Goal: Task Accomplishment & Management: Complete application form

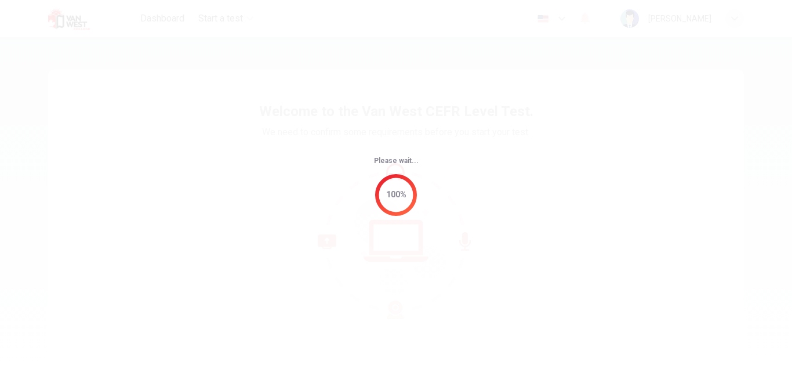
click at [764, 104] on div "Please wait... 100%" at bounding box center [396, 186] width 792 height 372
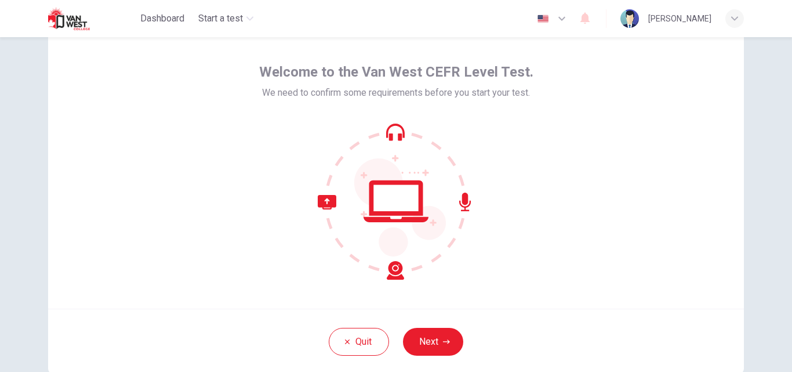
scroll to position [72, 0]
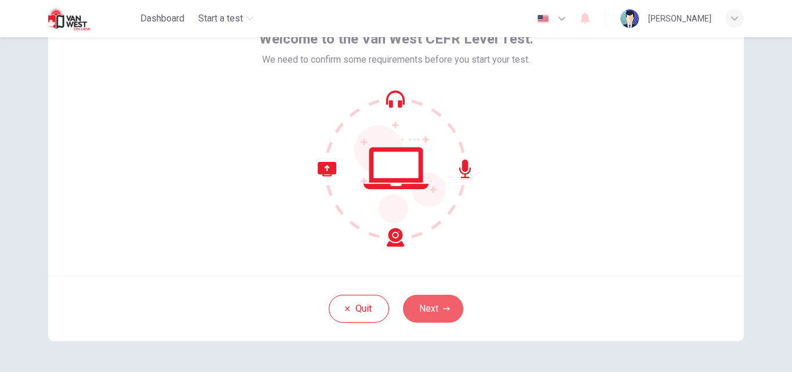
click at [426, 309] on button "Next" at bounding box center [433, 309] width 60 height 28
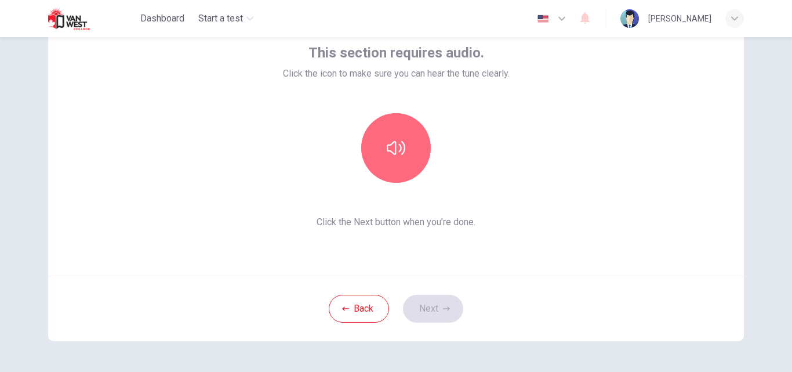
click at [391, 155] on icon "button" at bounding box center [396, 148] width 19 height 19
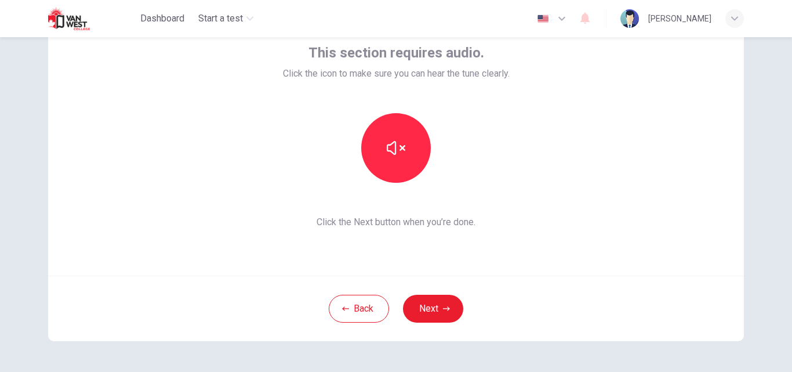
click at [757, 106] on div "This section requires audio. Click the icon to make sure you can hear the tune …" at bounding box center [396, 169] width 733 height 409
click at [429, 319] on button "Next" at bounding box center [433, 309] width 60 height 28
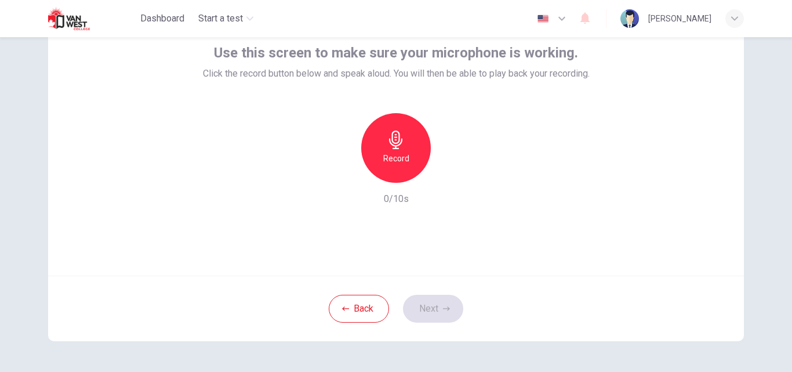
click at [399, 143] on icon "button" at bounding box center [396, 139] width 19 height 19
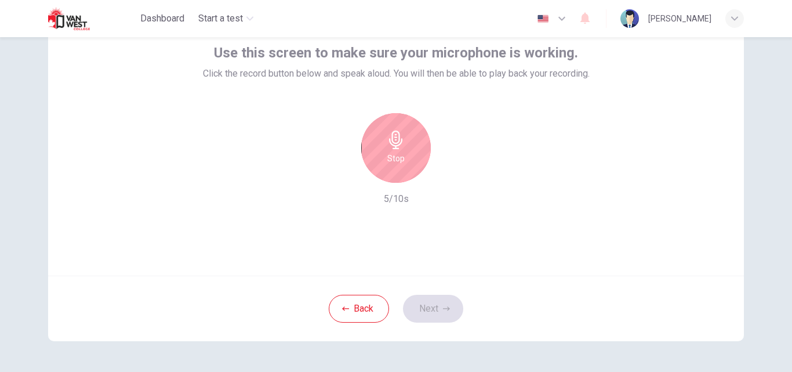
click at [399, 143] on icon "button" at bounding box center [396, 139] width 19 height 19
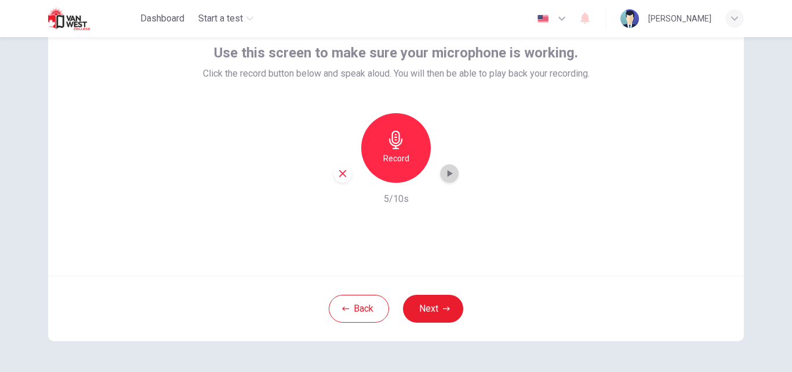
click at [451, 176] on icon "button" at bounding box center [450, 174] width 12 height 12
click at [757, 104] on div "Use this screen to make sure your microphone is working. Click the record butto…" at bounding box center [396, 169] width 733 height 409
click at [757, 105] on div "Use this screen to make sure your microphone is working. Click the record butto…" at bounding box center [396, 169] width 733 height 409
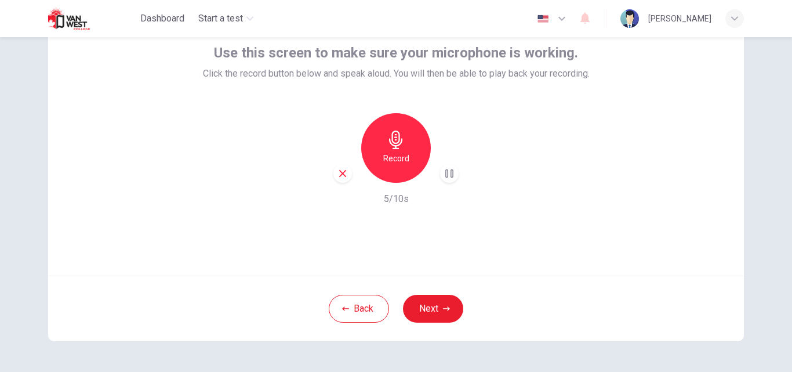
click at [757, 104] on div "Use this screen to make sure your microphone is working. Click the record butto…" at bounding box center [396, 169] width 733 height 409
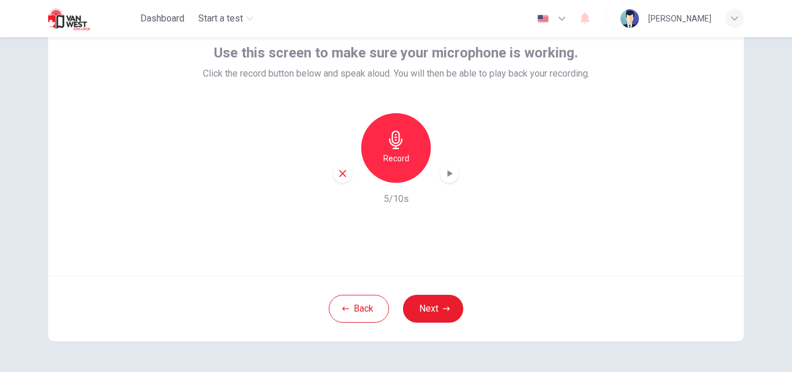
click at [757, 104] on div "Use this screen to make sure your microphone is working. Click the record butto…" at bounding box center [396, 169] width 733 height 409
click at [338, 169] on icon "button" at bounding box center [342, 173] width 10 height 10
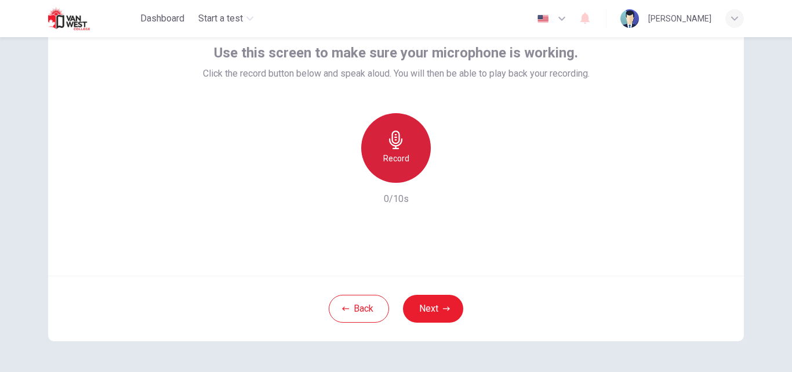
click at [402, 148] on div "Record" at bounding box center [396, 148] width 70 height 70
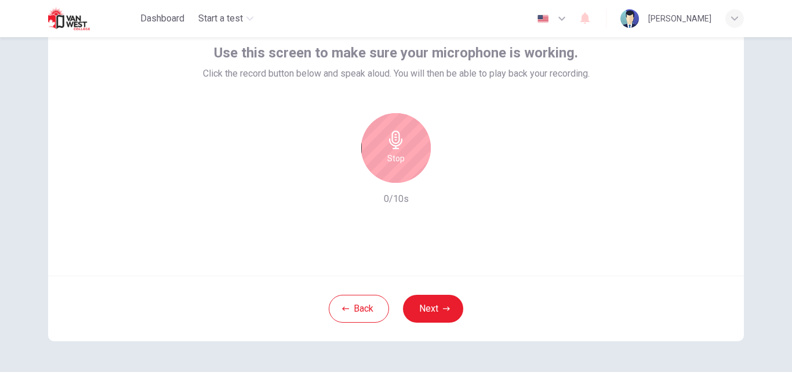
click at [757, 104] on div "Use this screen to make sure your microphone is working. Click the record butto…" at bounding box center [396, 169] width 733 height 409
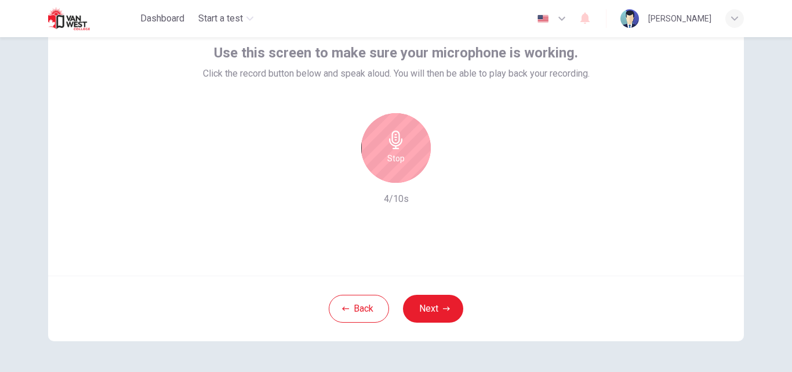
click at [757, 104] on div "Use this screen to make sure your microphone is working. Click the record butto…" at bounding box center [396, 169] width 733 height 409
click at [402, 148] on icon "button" at bounding box center [396, 139] width 19 height 19
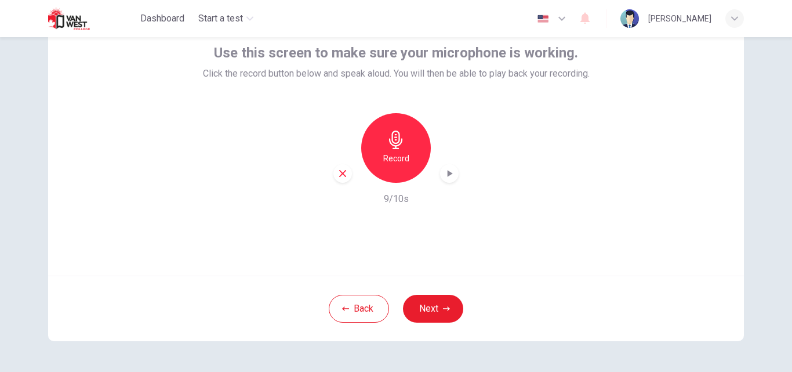
click at [444, 176] on icon "button" at bounding box center [450, 174] width 12 height 12
click at [340, 176] on icon "button" at bounding box center [342, 173] width 10 height 10
click at [412, 152] on div "Record" at bounding box center [396, 148] width 70 height 70
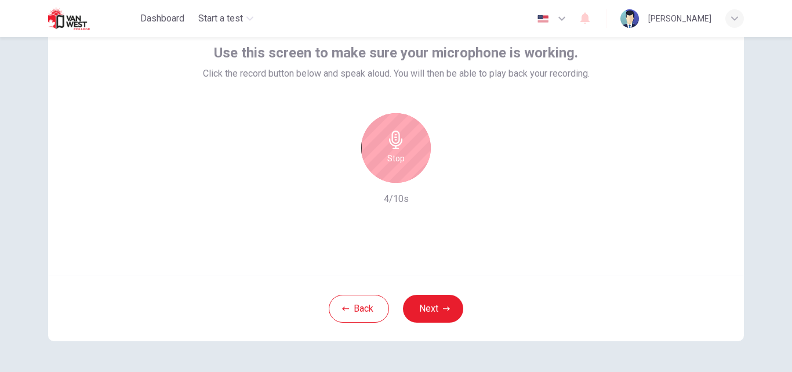
click at [412, 152] on div "Stop" at bounding box center [396, 148] width 70 height 70
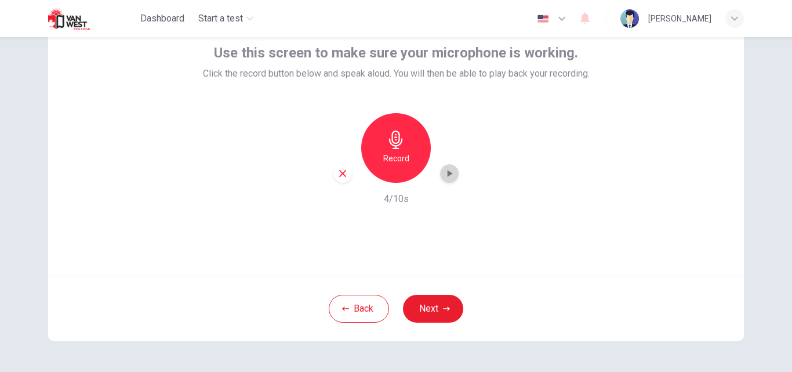
click at [440, 170] on div "button" at bounding box center [449, 173] width 19 height 19
click at [334, 177] on div "button" at bounding box center [342, 173] width 19 height 19
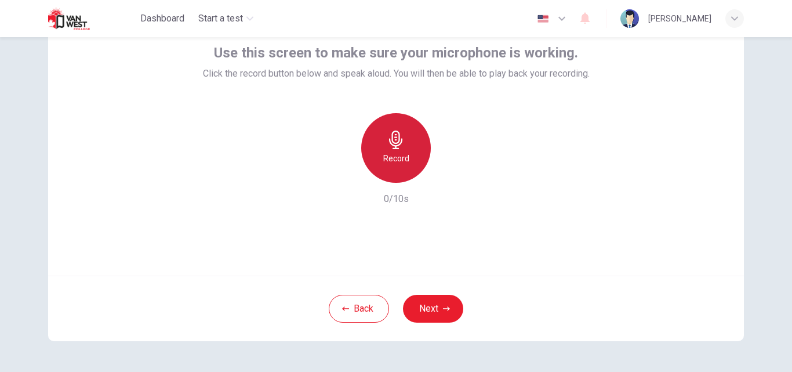
click at [378, 172] on div "Record" at bounding box center [396, 148] width 70 height 70
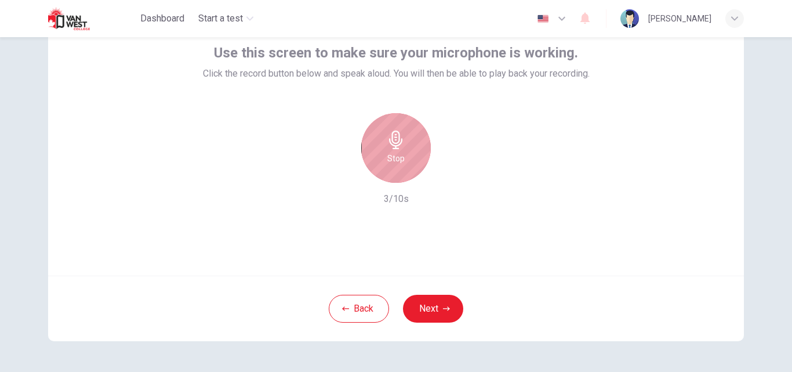
click at [378, 172] on div "Stop" at bounding box center [396, 148] width 70 height 70
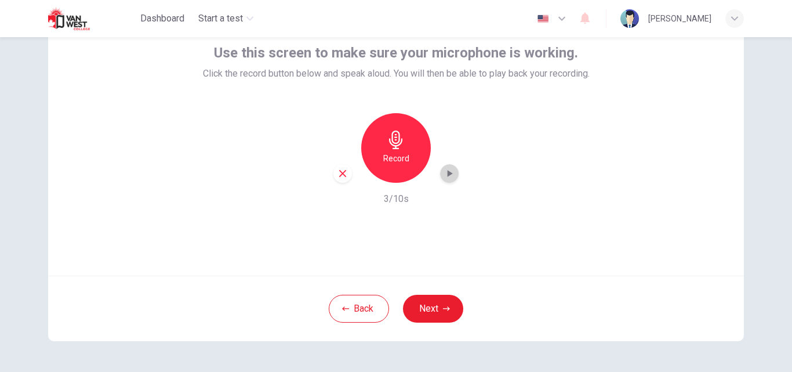
click at [440, 177] on div "button" at bounding box center [449, 173] width 19 height 19
click at [344, 172] on icon "button" at bounding box center [342, 173] width 10 height 10
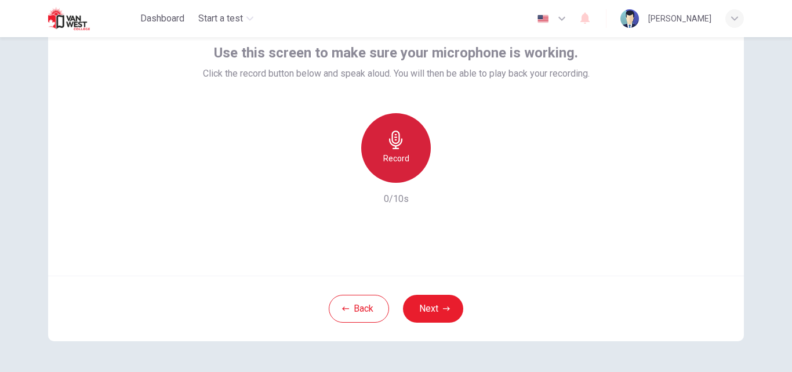
click at [388, 146] on icon "button" at bounding box center [396, 139] width 19 height 19
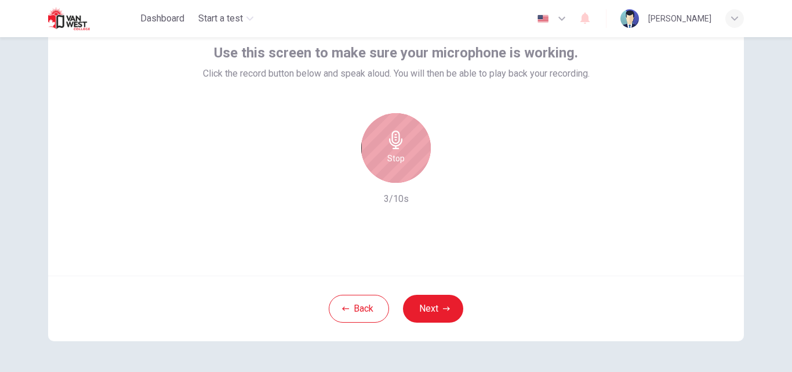
click at [388, 146] on icon "button" at bounding box center [396, 139] width 19 height 19
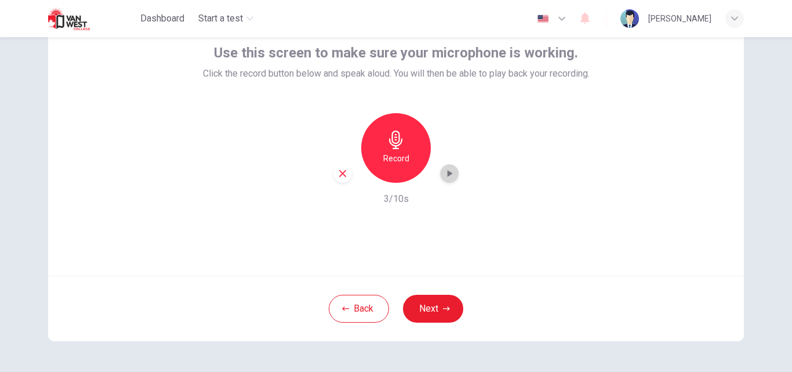
click at [440, 171] on div "button" at bounding box center [449, 173] width 19 height 19
click at [345, 181] on div "button" at bounding box center [342, 173] width 19 height 19
click at [385, 171] on div "Record" at bounding box center [396, 148] width 70 height 70
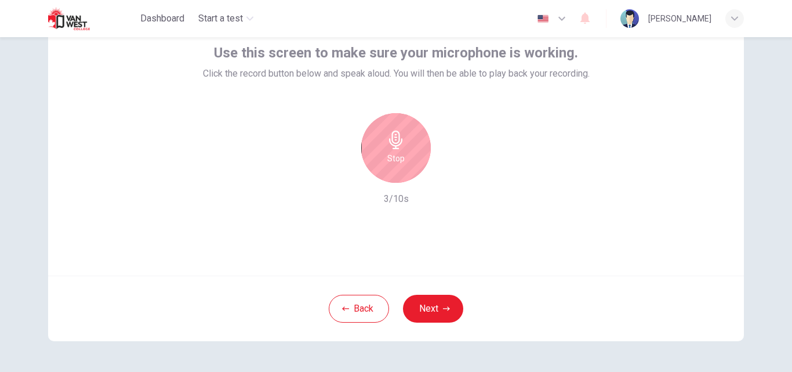
click at [385, 171] on div "Stop" at bounding box center [396, 148] width 70 height 70
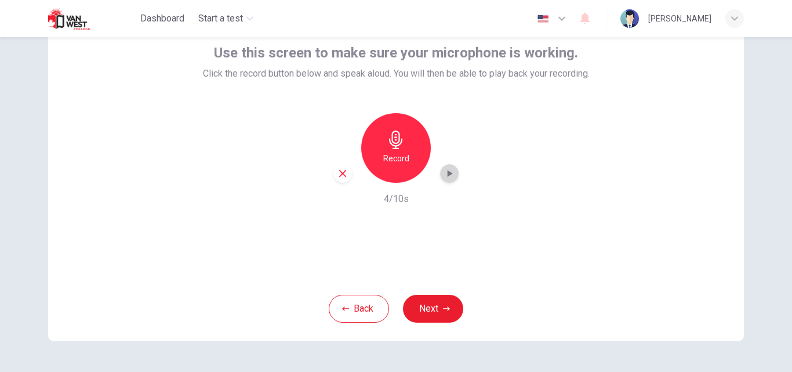
click at [455, 176] on div "button" at bounding box center [449, 173] width 19 height 19
click at [339, 171] on icon "button" at bounding box center [342, 173] width 7 height 7
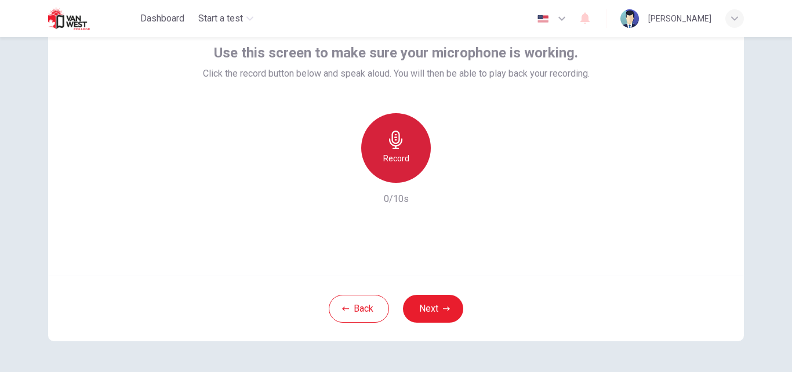
click at [374, 157] on div "Record" at bounding box center [396, 148] width 70 height 70
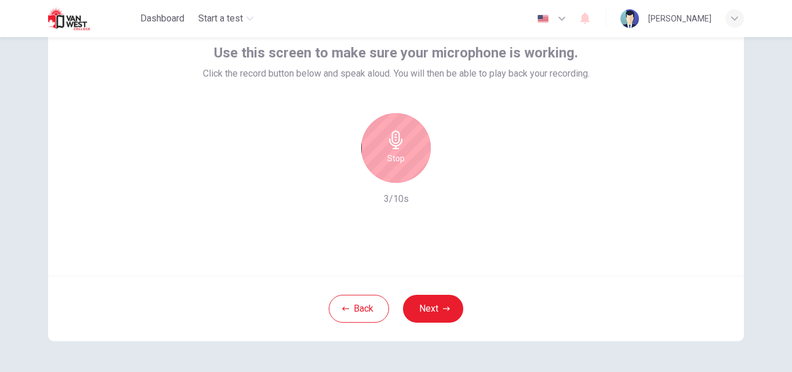
click at [374, 157] on div "Stop" at bounding box center [396, 148] width 70 height 70
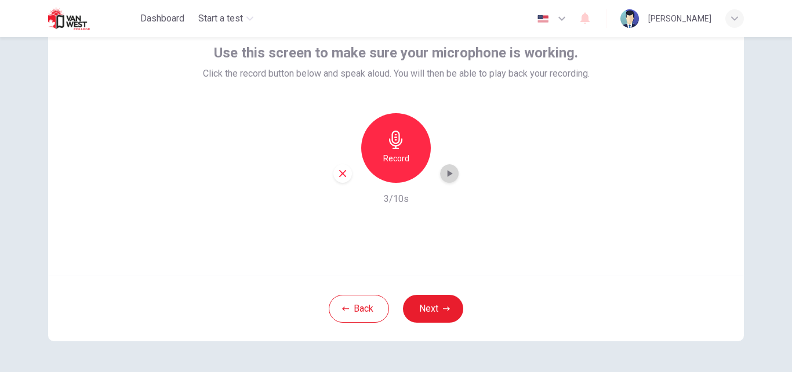
click at [452, 179] on div "button" at bounding box center [449, 173] width 19 height 19
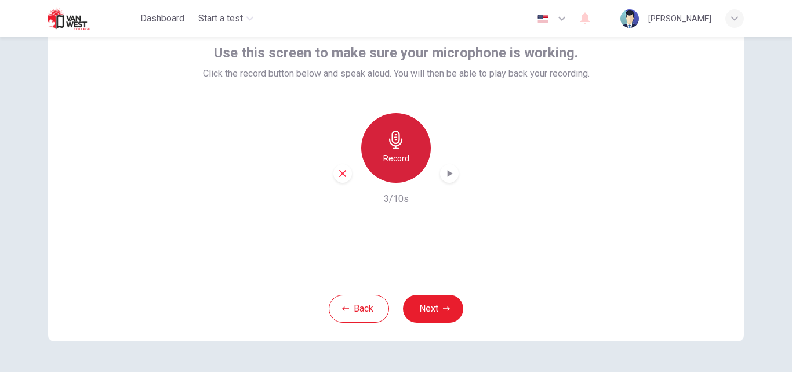
click at [398, 161] on h6 "Record" at bounding box center [396, 158] width 26 height 14
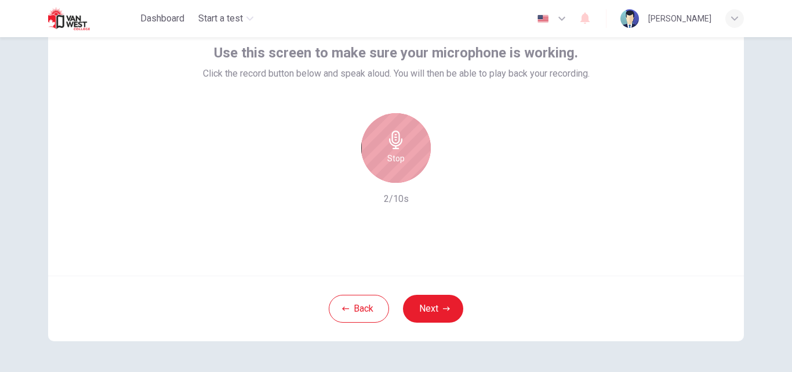
click at [398, 161] on h6 "Stop" at bounding box center [395, 158] width 17 height 14
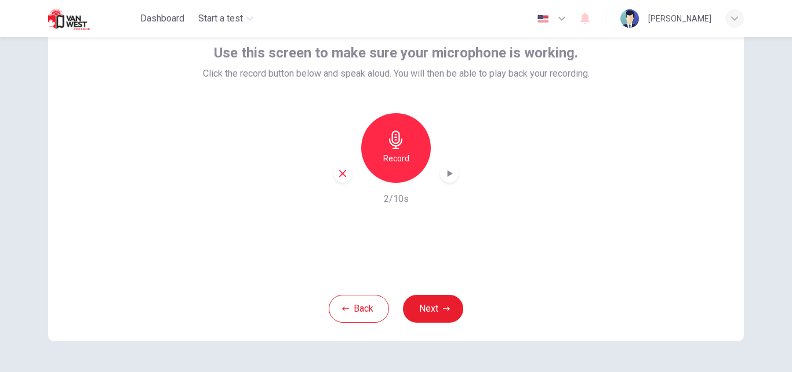
click at [444, 173] on icon "button" at bounding box center [450, 174] width 12 height 12
click at [416, 303] on button "Next" at bounding box center [433, 309] width 60 height 28
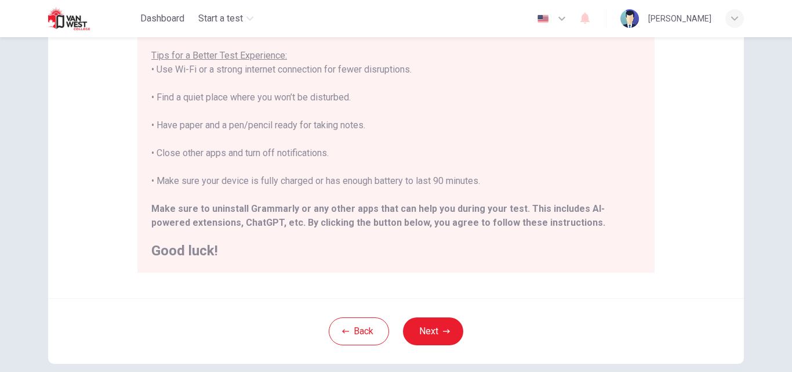
scroll to position [273, 0]
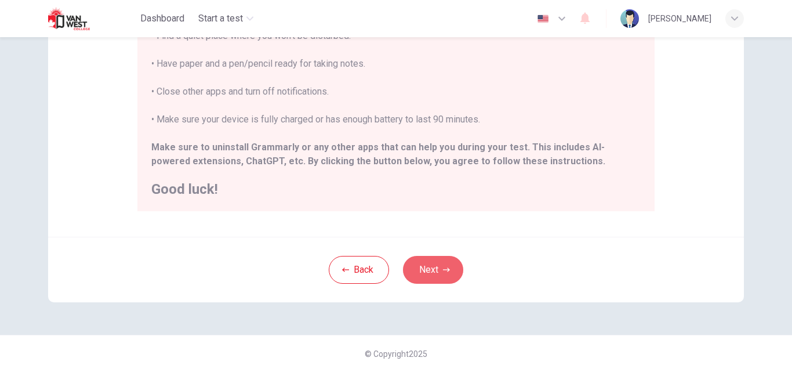
click at [423, 275] on button "Next" at bounding box center [433, 270] width 60 height 28
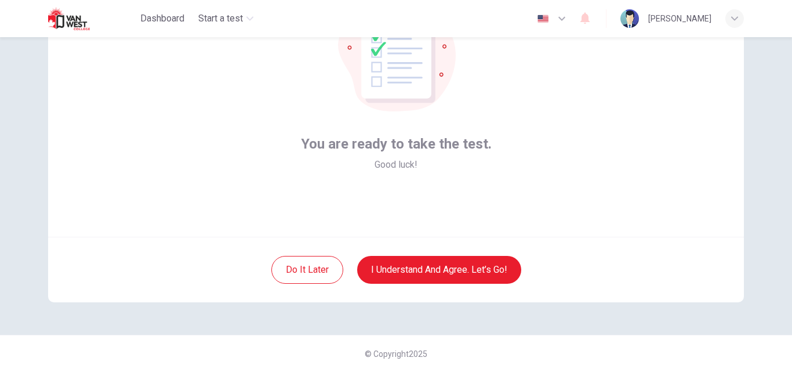
scroll to position [111, 0]
click at [423, 275] on button "I understand and agree. Let’s go!" at bounding box center [439, 270] width 164 height 28
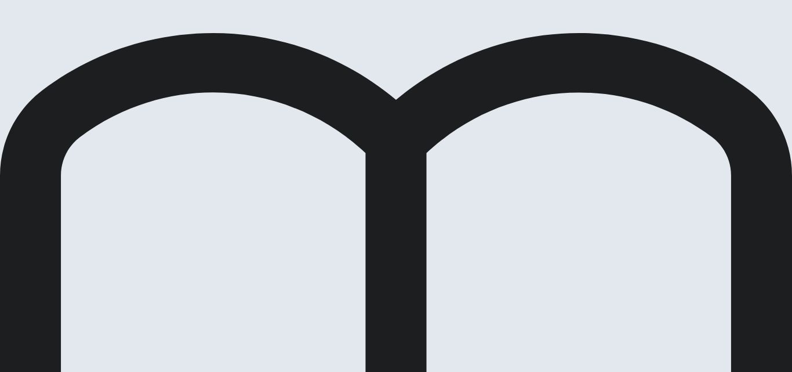
scroll to position [123, 0]
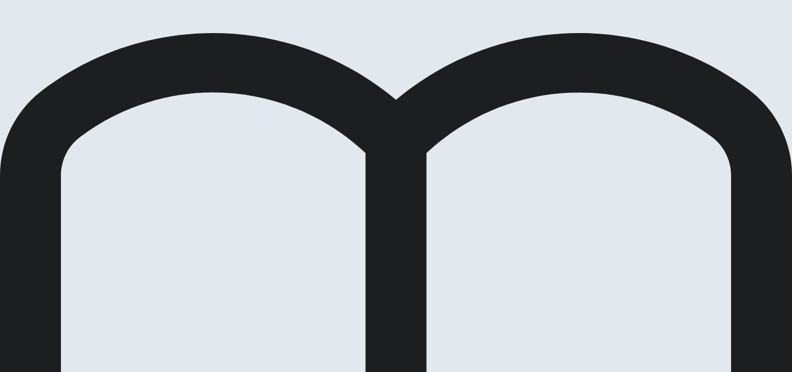
scroll to position [0, 0]
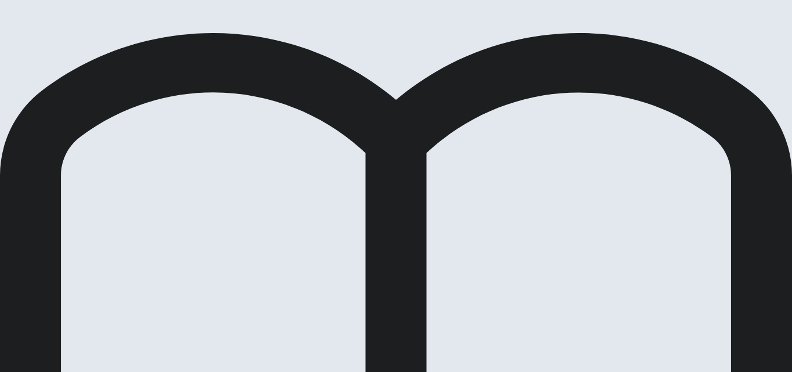
scroll to position [135, 0]
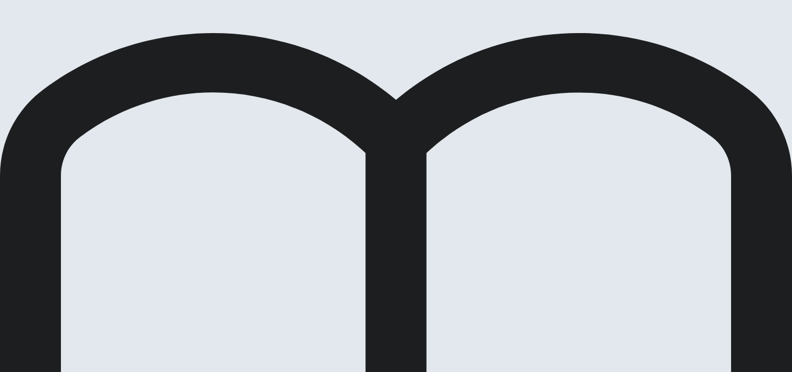
scroll to position [0, 0]
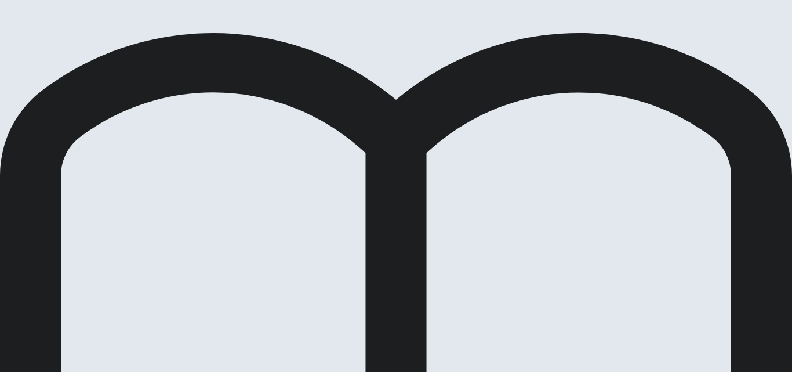
scroll to position [190, 0]
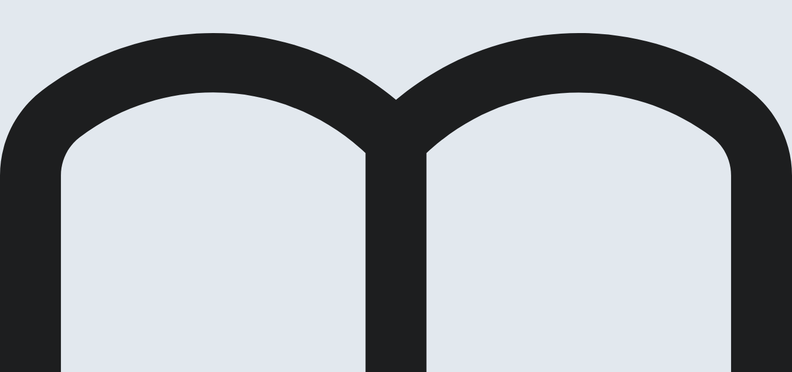
drag, startPoint x: 144, startPoint y: 176, endPoint x: 385, endPoint y: 260, distance: 254.9
drag, startPoint x: 124, startPoint y: 226, endPoint x: 357, endPoint y: 248, distance: 233.5
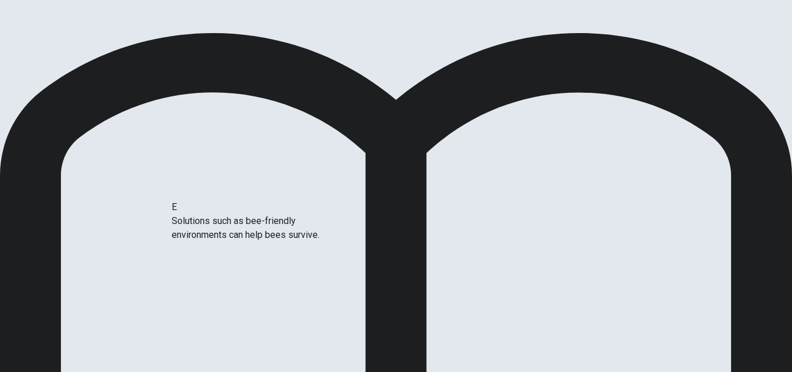
drag, startPoint x: 166, startPoint y: 215, endPoint x: 412, endPoint y: 235, distance: 247.3
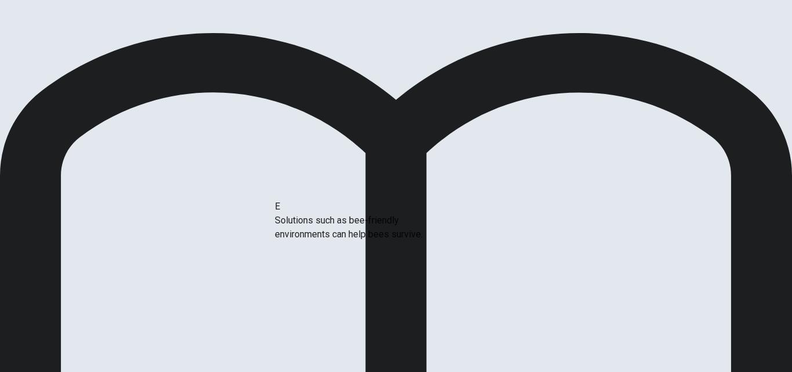
drag, startPoint x: 154, startPoint y: 192, endPoint x: 417, endPoint y: 240, distance: 267.5
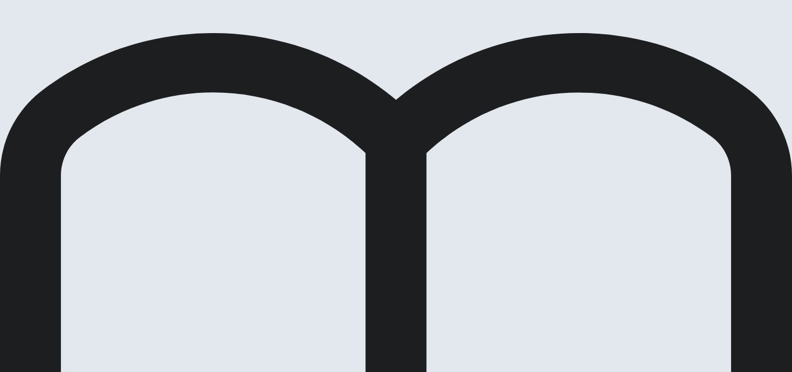
drag, startPoint x: 162, startPoint y: 155, endPoint x: 331, endPoint y: 187, distance: 171.7
drag, startPoint x: 190, startPoint y: 137, endPoint x: 418, endPoint y: 208, distance: 238.6
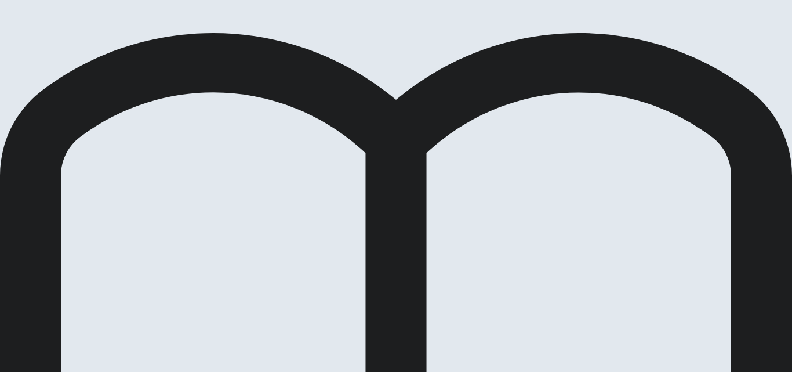
scroll to position [90, 0]
drag, startPoint x: 151, startPoint y: 211, endPoint x: 572, endPoint y: 278, distance: 426.2
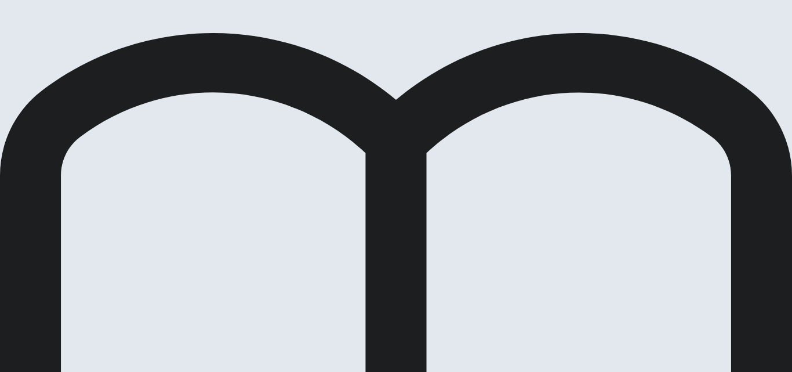
scroll to position [152, 0]
drag, startPoint x: 146, startPoint y: 125, endPoint x: 369, endPoint y: 228, distance: 246.5
drag, startPoint x: 178, startPoint y: 165, endPoint x: 597, endPoint y: 227, distance: 423.7
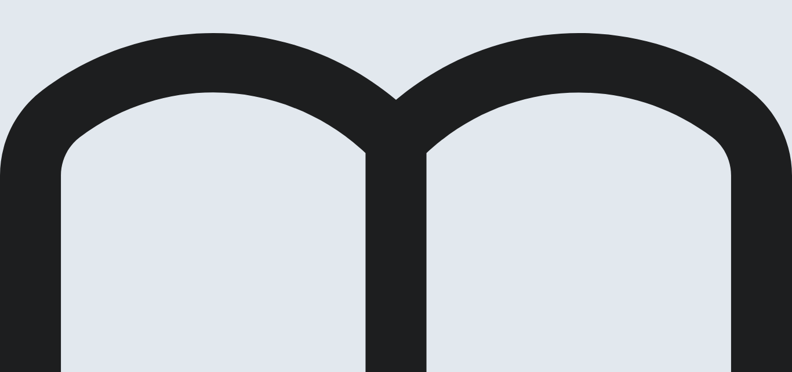
scroll to position [301, 0]
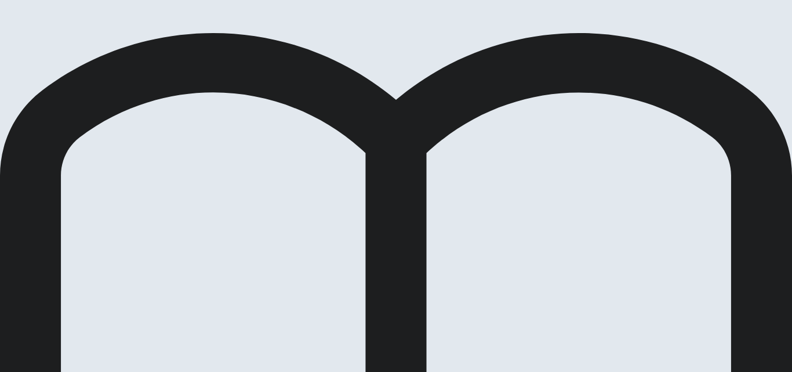
scroll to position [61, 0]
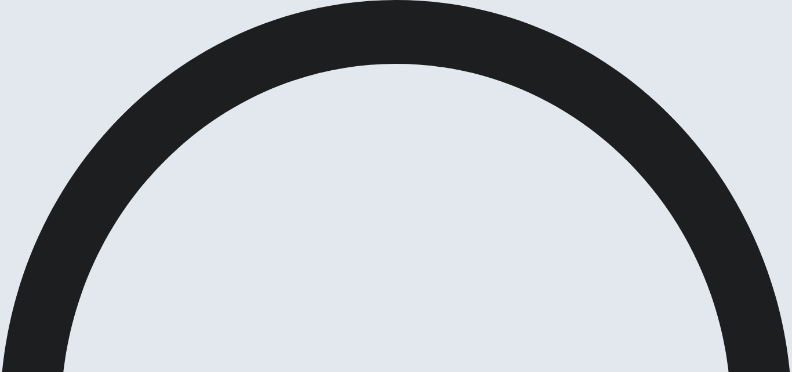
scroll to position [177, 0]
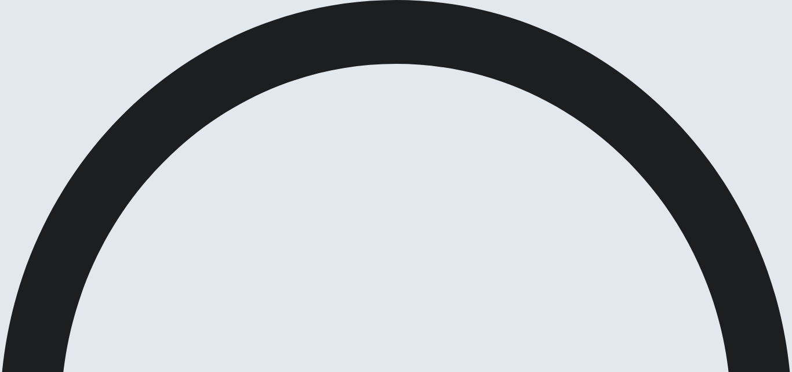
scroll to position [57, 0]
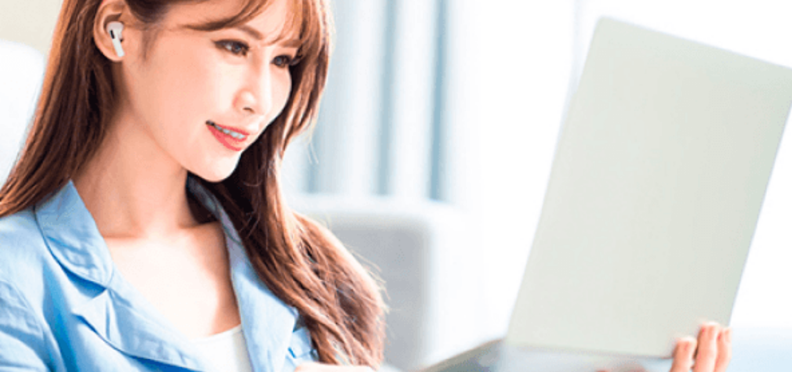
scroll to position [0, 0]
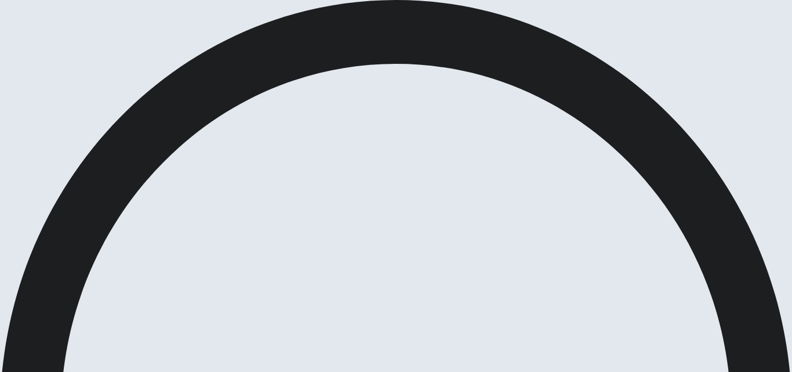
scroll to position [0, 0]
drag, startPoint x: 423, startPoint y: 179, endPoint x: 487, endPoint y: 164, distance: 66.1
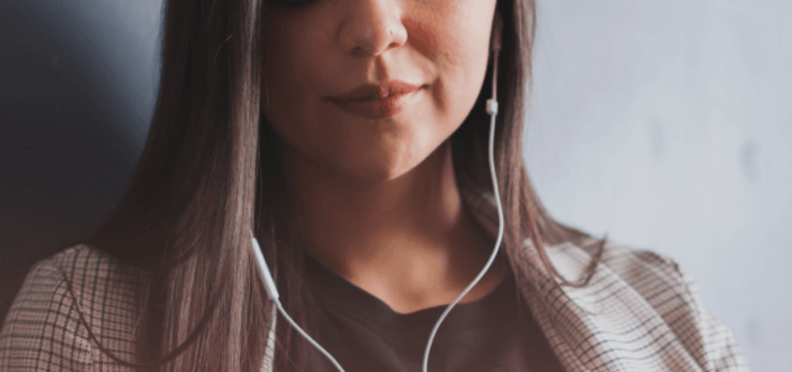
scroll to position [188, 0]
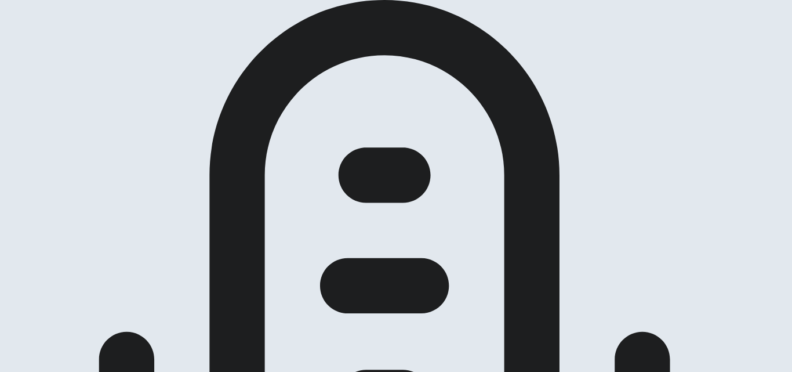
scroll to position [197, 0]
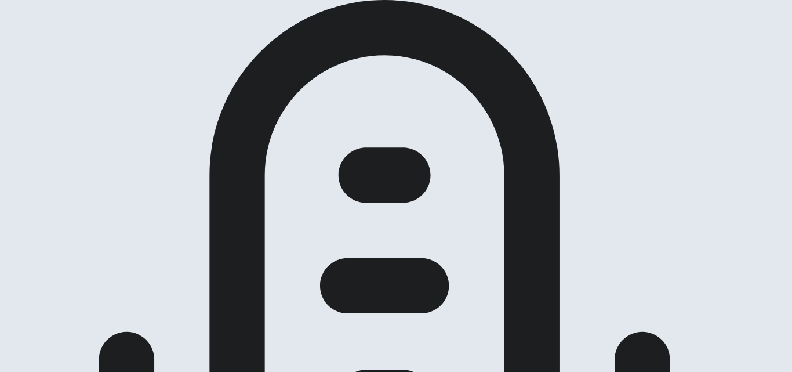
scroll to position [156, 0]
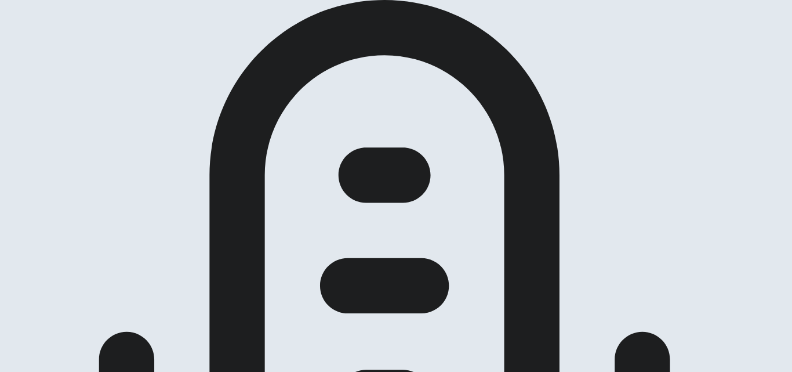
scroll to position [138, 0]
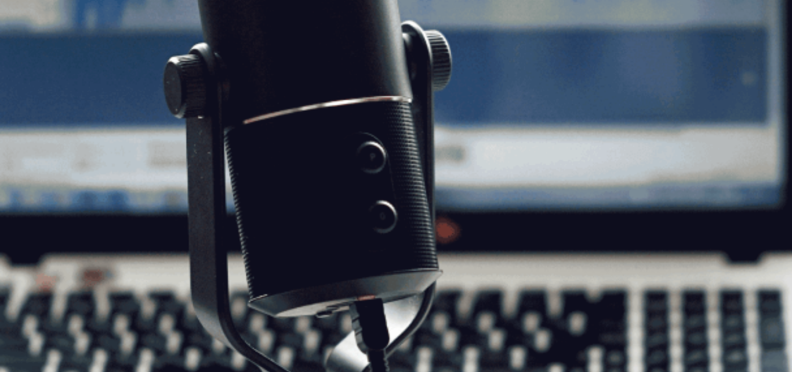
scroll to position [130, 0]
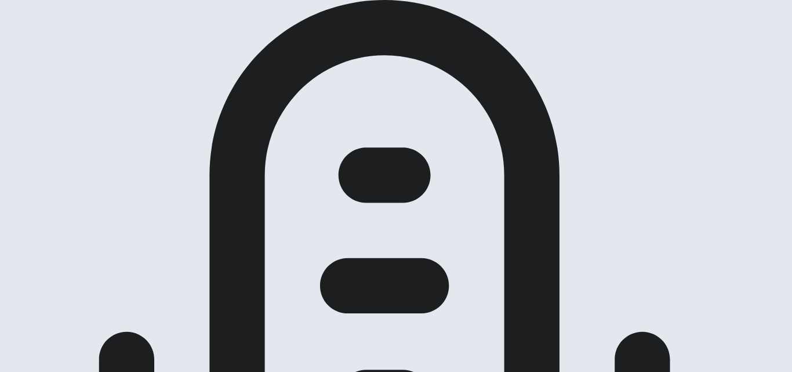
scroll to position [83, 0]
